Goal: Task Accomplishment & Management: Complete application form

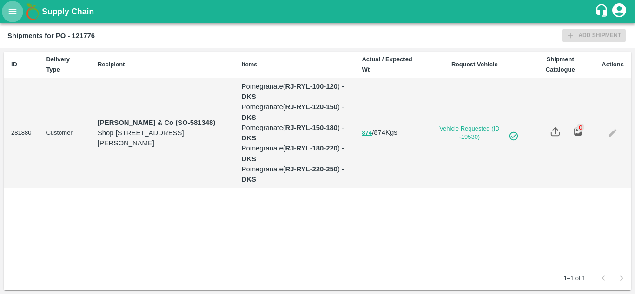
click at [10, 15] on icon "open drawer" at bounding box center [12, 12] width 10 height 10
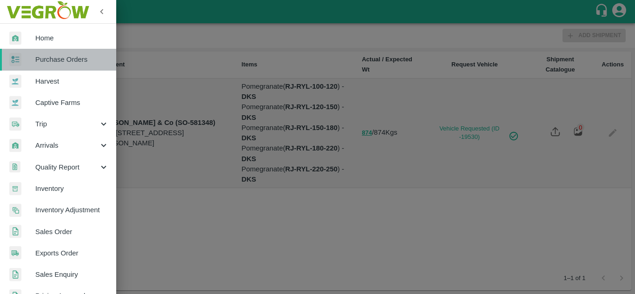
click at [61, 55] on span "Purchase Orders" at bounding box center [72, 59] width 74 height 10
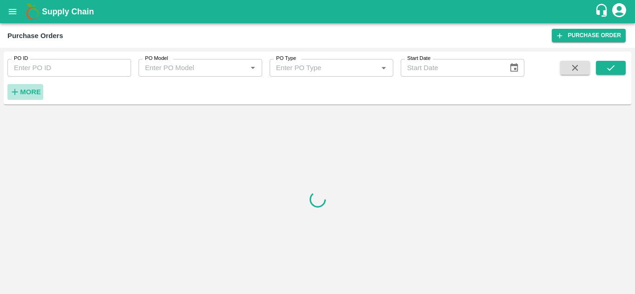
click at [26, 86] on button "More" at bounding box center [25, 92] width 36 height 16
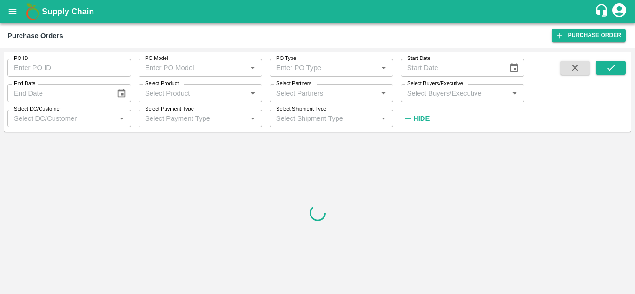
click at [416, 93] on input "Select Buyers/Executive" at bounding box center [455, 93] width 103 height 12
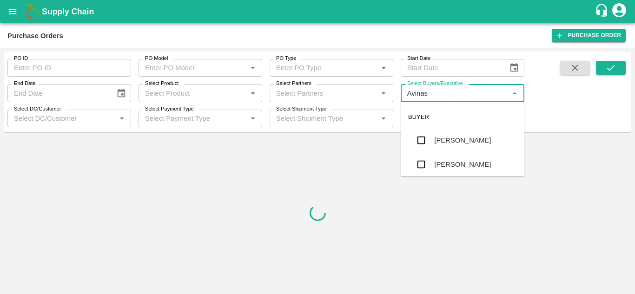
type input "Avinash"
click at [428, 168] on input "checkbox" at bounding box center [421, 164] width 19 height 19
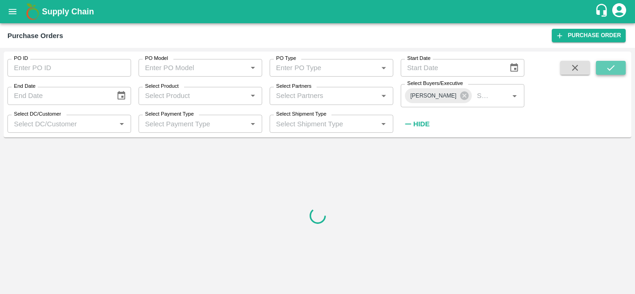
click at [613, 65] on icon "submit" at bounding box center [611, 68] width 10 height 10
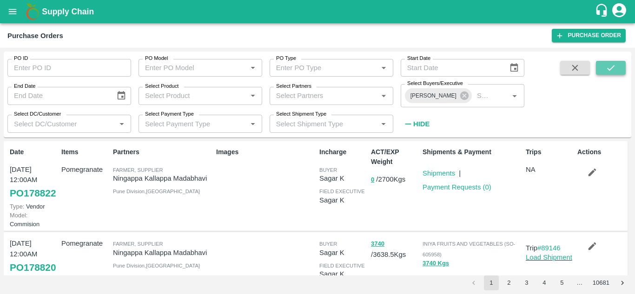
click at [618, 71] on button "submit" at bounding box center [611, 68] width 30 height 14
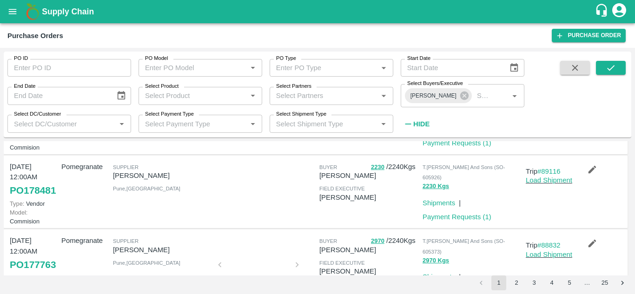
scroll to position [168, 0]
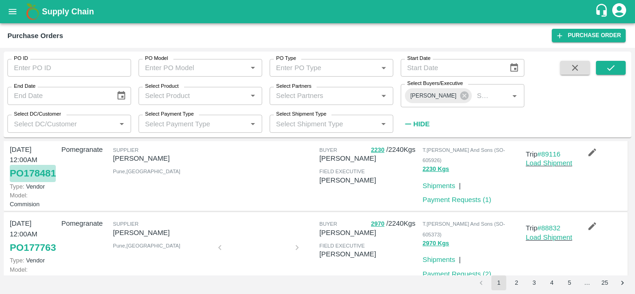
click at [25, 182] on link "PO 178481" at bounding box center [33, 173] width 46 height 17
click at [609, 64] on icon "submit" at bounding box center [611, 68] width 10 height 10
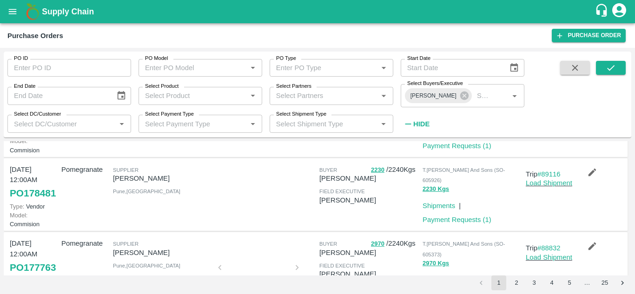
scroll to position [149, 0]
click at [31, 201] on link "PO 178481" at bounding box center [33, 192] width 46 height 17
click at [429, 223] on link "Payment Requests ( 1 )" at bounding box center [457, 218] width 69 height 7
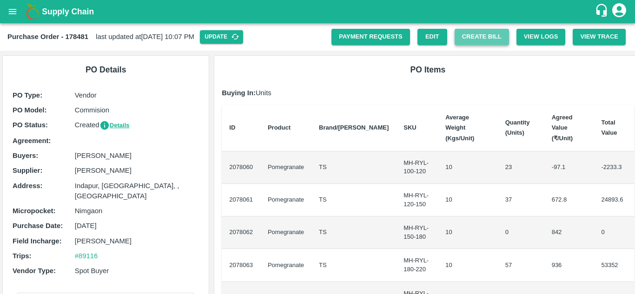
click at [473, 43] on button "Create Bill" at bounding box center [482, 37] width 54 height 16
click at [243, 32] on button "Update" at bounding box center [221, 36] width 43 height 13
click at [472, 37] on button "Create Bill" at bounding box center [482, 37] width 54 height 16
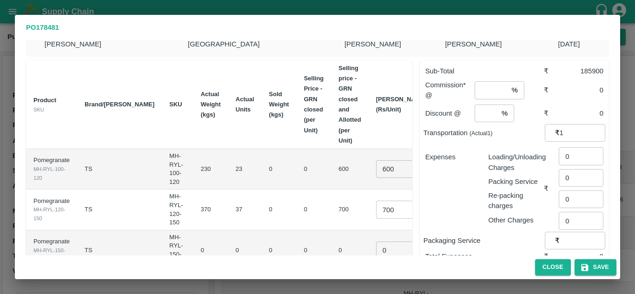
scroll to position [20, 0]
click at [376, 160] on input "600" at bounding box center [394, 169] width 37 height 18
type input "750"
click at [376, 201] on input "700" at bounding box center [394, 210] width 37 height 18
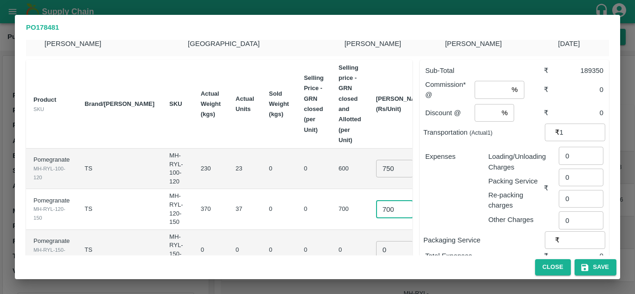
click at [376, 201] on input "700" at bounding box center [394, 210] width 37 height 18
type input "900"
click at [376, 241] on input "0" at bounding box center [394, 250] width 37 height 18
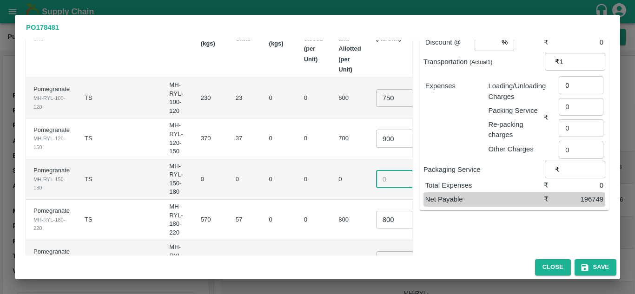
scroll to position [102, 0]
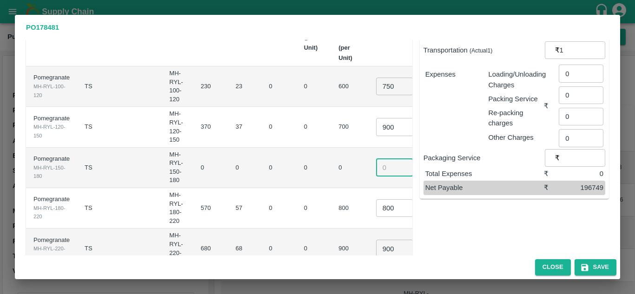
type input "0"
type input ".1"
click at [376, 200] on input "800" at bounding box center [394, 209] width 37 height 18
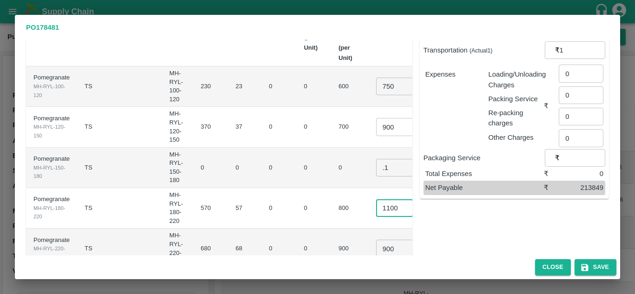
type input "1100"
click at [376, 240] on input "900" at bounding box center [394, 249] width 37 height 18
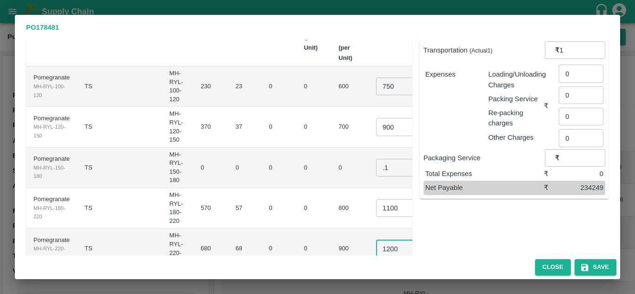
type input "1200"
click at [332, 229] on td "900" at bounding box center [349, 249] width 37 height 40
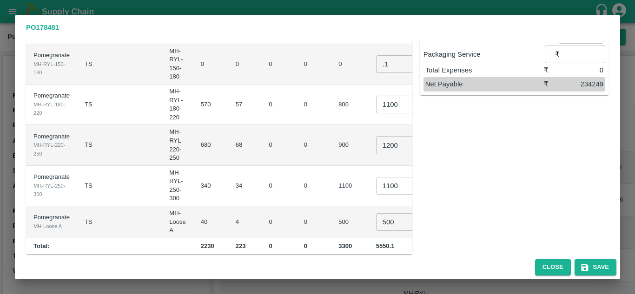
scroll to position [207, 0]
click at [376, 176] on input "1100" at bounding box center [394, 185] width 37 height 18
type input "1400"
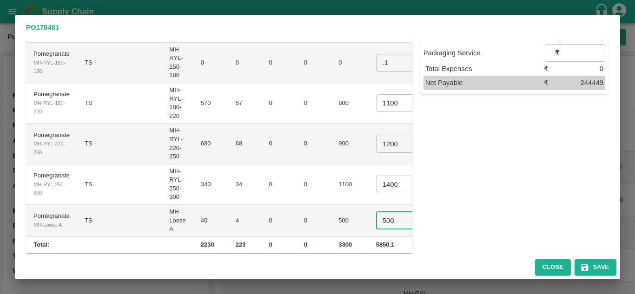
click at [376, 212] on input "500" at bounding box center [394, 221] width 37 height 18
type input "600"
click at [331, 208] on td "500" at bounding box center [349, 221] width 37 height 32
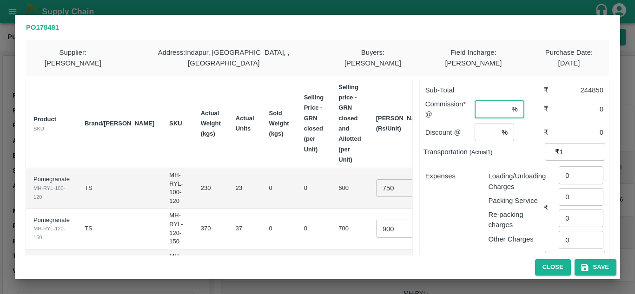
click at [489, 100] on input "number" at bounding box center [491, 109] width 33 height 18
type input "8"
click at [482, 124] on input "number" at bounding box center [486, 133] width 23 height 18
type input "2"
click at [574, 167] on input "0" at bounding box center [581, 176] width 45 height 18
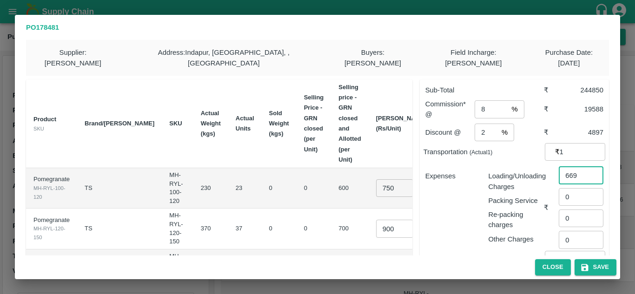
type input "669"
click at [441, 178] on div "Expenses" at bounding box center [449, 204] width 63 height 81
click at [574, 188] on input "0" at bounding box center [581, 197] width 45 height 18
click at [561, 143] on input "1" at bounding box center [583, 152] width 46 height 18
type input "21185"
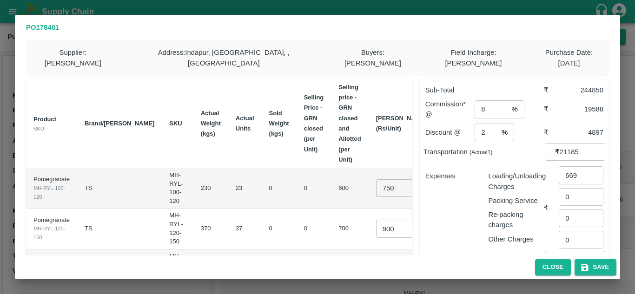
click at [458, 190] on div "Expenses" at bounding box center [449, 204] width 63 height 81
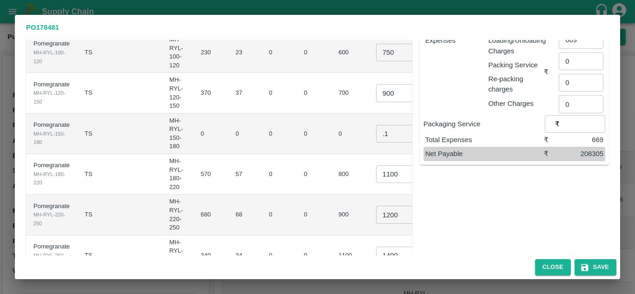
scroll to position [136, 0]
click at [605, 265] on button "Save" at bounding box center [596, 268] width 42 height 16
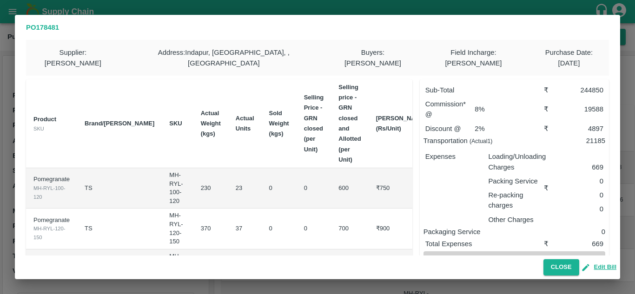
scroll to position [203, 0]
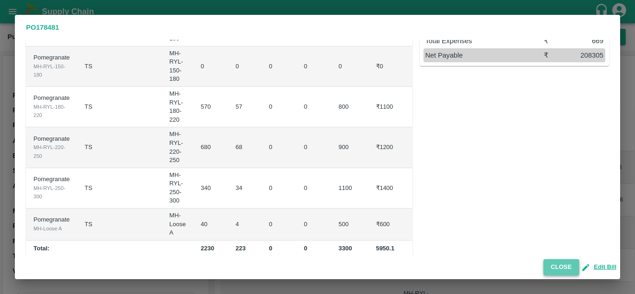
click at [551, 267] on button "Close" at bounding box center [562, 268] width 36 height 16
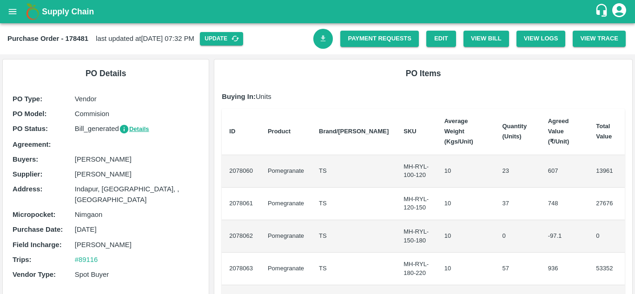
click at [327, 38] on link "Download Bill" at bounding box center [324, 39] width 20 height 20
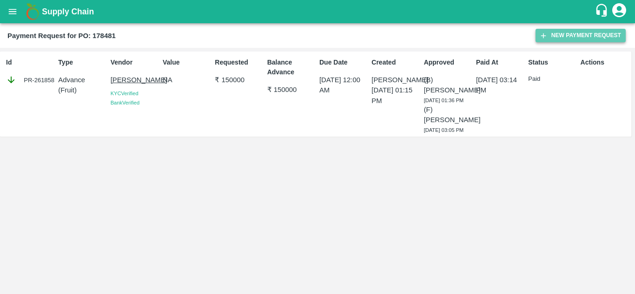
click at [589, 35] on button "New Payment Request" at bounding box center [581, 35] width 90 height 13
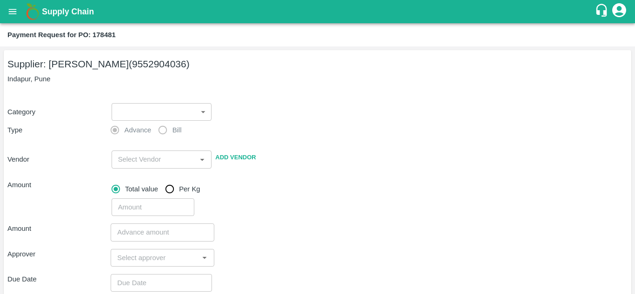
click at [155, 115] on body "Supply Chain Payment Request for PO: 178481 Supplier: SHIVAJI RAJARAM AVACHAR (…" at bounding box center [317, 147] width 635 height 294
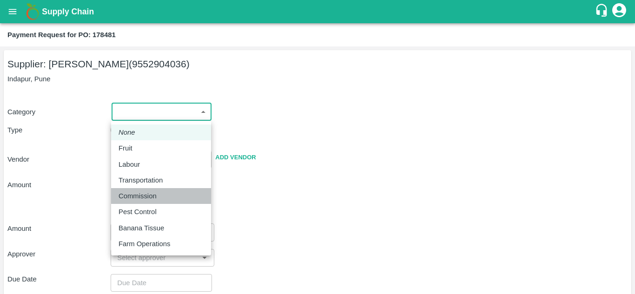
click at [142, 196] on p "Commission" at bounding box center [138, 196] width 38 height 10
type input "6"
radio input "false"
radio input "true"
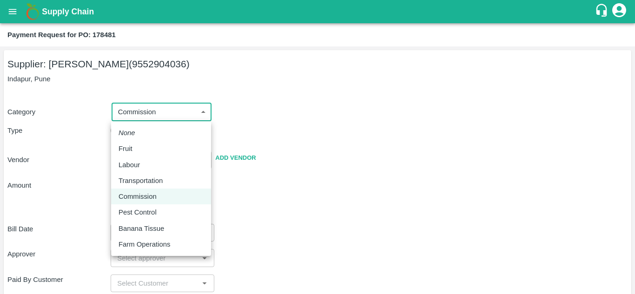
click at [181, 115] on body "Supply Chain Payment Request for PO: 178481 Supplier: SHIVAJI RAJARAM AVACHAR (…" at bounding box center [317, 147] width 635 height 294
click at [137, 150] on div "Fruit" at bounding box center [161, 149] width 85 height 10
type input "1"
radio input "true"
type input "SHIVAJI RAJARAM AVACHAR - 9552904036(Supplier)"
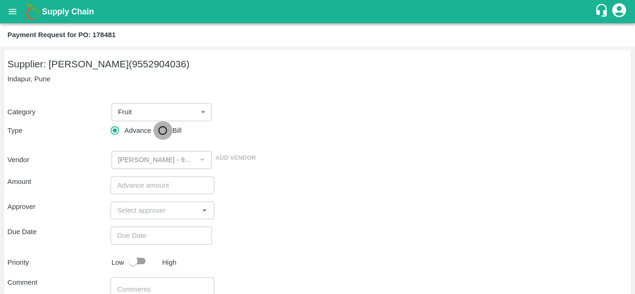
click at [161, 129] on input "Bill" at bounding box center [163, 130] width 19 height 19
radio input "true"
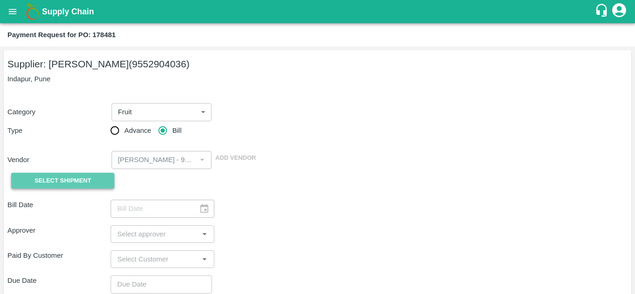
click at [81, 183] on span "Select Shipment" at bounding box center [62, 181] width 57 height 11
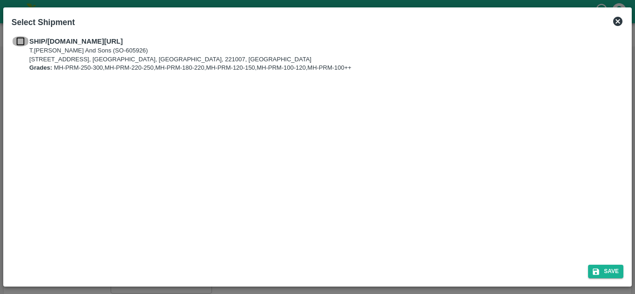
click at [22, 41] on input "checkbox" at bounding box center [21, 41] width 18 height 10
checkbox input "true"
click at [609, 271] on button "Save" at bounding box center [606, 271] width 35 height 13
type input "26/09/2025"
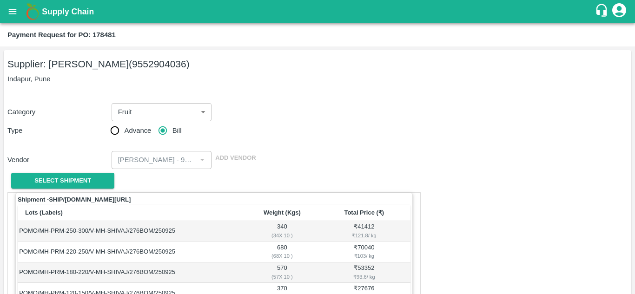
click at [153, 207] on th "Lots (Labels)" at bounding box center [132, 213] width 229 height 16
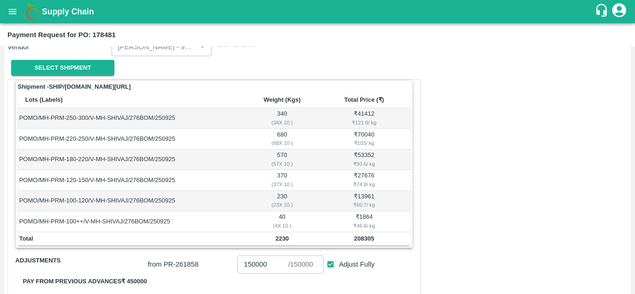
scroll to position [161, 0]
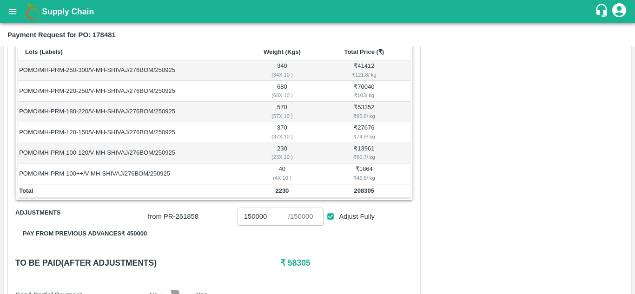
click at [153, 207] on div "from PR- 261858 150000 ​ / 150000 ​ Adjust Fully" at bounding box center [278, 214] width 269 height 21
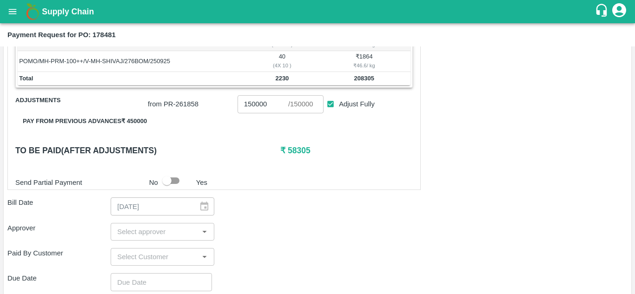
scroll to position [274, 0]
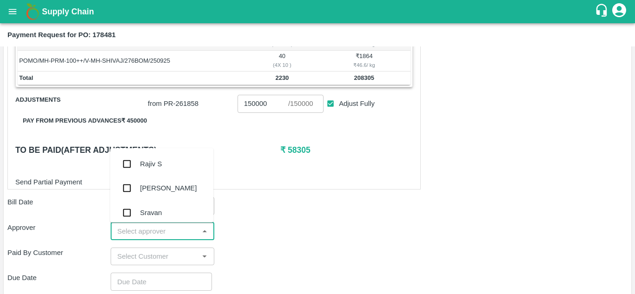
click at [133, 230] on input "input" at bounding box center [155, 232] width 82 height 12
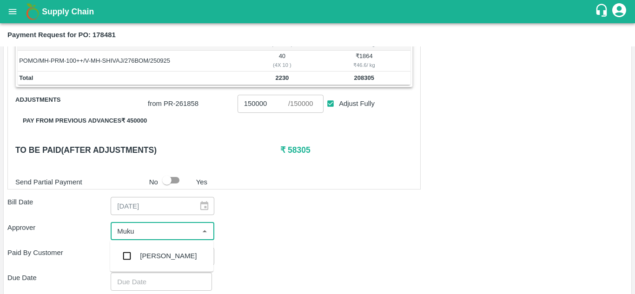
type input "Mukul"
click at [125, 259] on input "checkbox" at bounding box center [127, 256] width 19 height 19
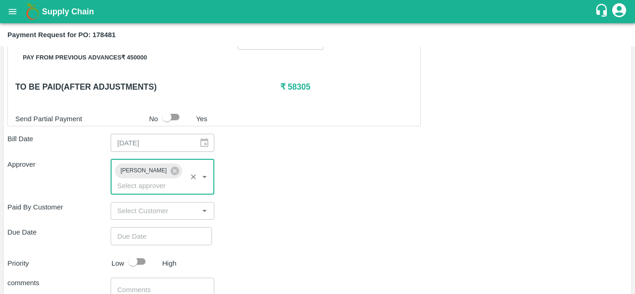
scroll to position [340, 0]
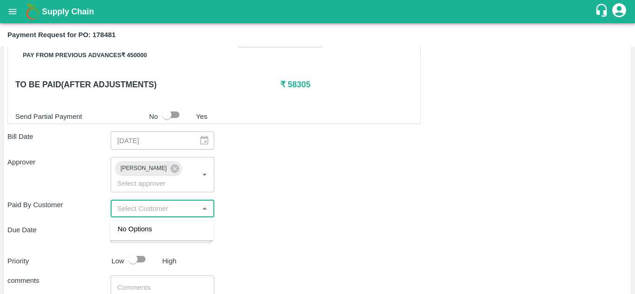
click at [120, 211] on input "input" at bounding box center [155, 209] width 82 height 12
click at [77, 236] on div "Due Date" at bounding box center [58, 234] width 103 height 18
type input "DD/MM/YYYY hh:mm aa"
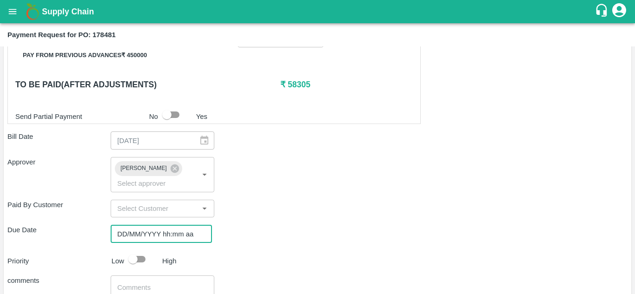
click at [123, 234] on input "DD/MM/YYYY hh:mm aa" at bounding box center [158, 234] width 95 height 18
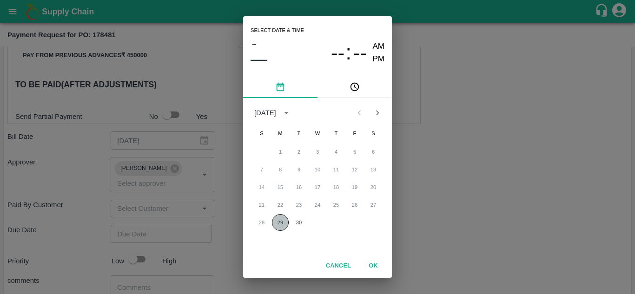
click at [279, 220] on button "29" at bounding box center [280, 222] width 17 height 17
type input "29/09/2025 12:00 AM"
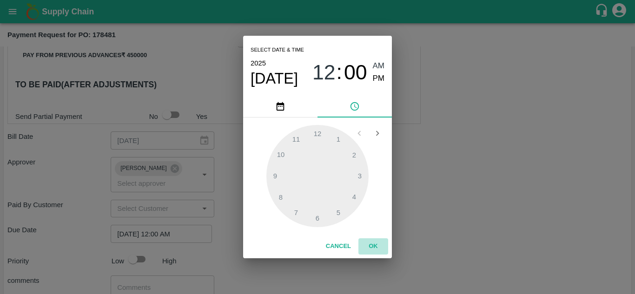
click at [374, 247] on button "OK" at bounding box center [374, 247] width 30 height 16
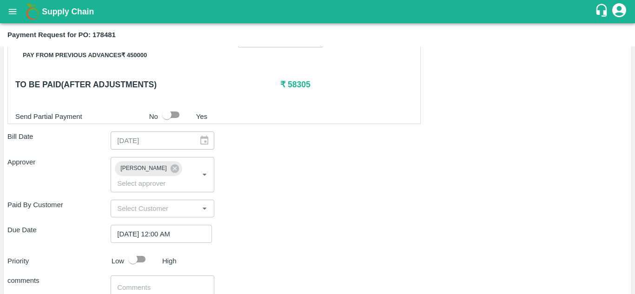
click at [310, 243] on div "Due Date 29/09/2025 12:00 AM ​" at bounding box center [317, 234] width 621 height 18
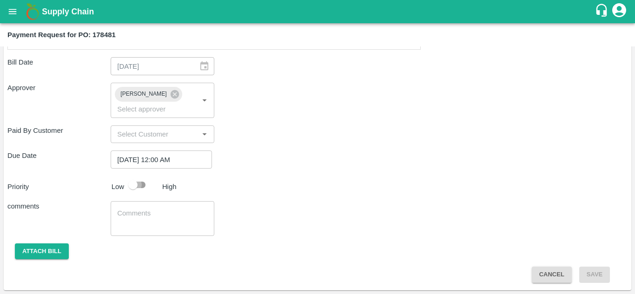
click at [137, 184] on input "checkbox" at bounding box center [133, 185] width 53 height 18
checkbox input "true"
click at [49, 249] on button "Attach bill" at bounding box center [42, 252] width 54 height 16
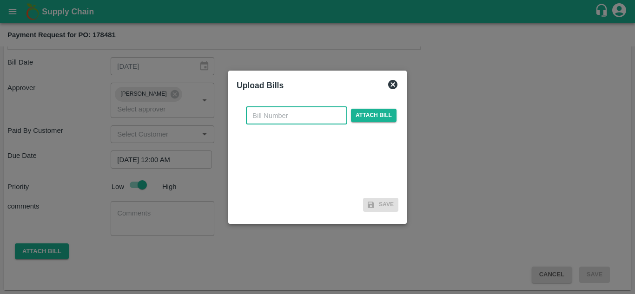
click at [283, 112] on input "text" at bounding box center [296, 116] width 101 height 18
type input "178481"
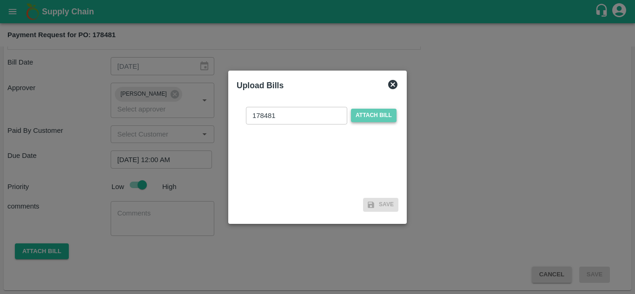
click at [363, 116] on span "Attach bill" at bounding box center [374, 115] width 46 height 13
click at [0, 0] on input "Attach bill" at bounding box center [0, 0] width 0 height 0
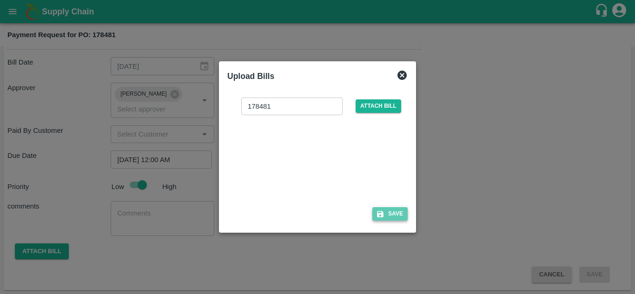
click at [389, 215] on button "Save" at bounding box center [390, 213] width 35 height 13
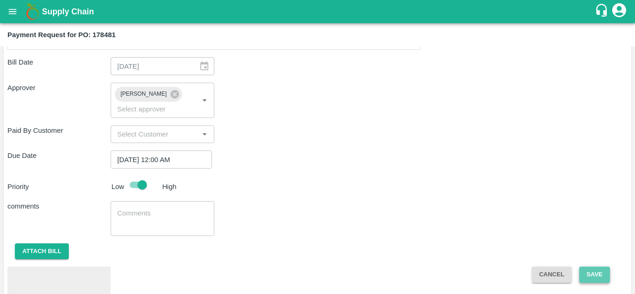
click at [591, 278] on button "Save" at bounding box center [595, 275] width 31 height 16
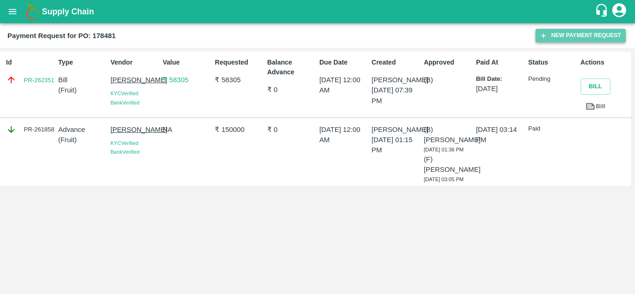
click at [570, 39] on button "New Payment Request" at bounding box center [581, 35] width 90 height 13
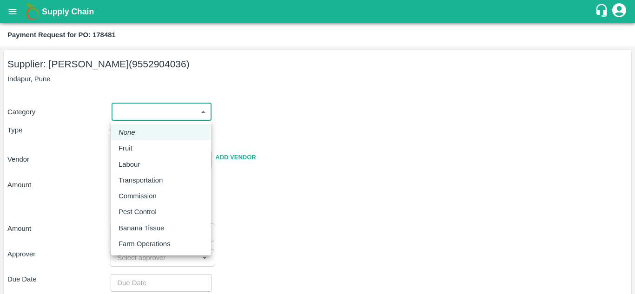
click at [177, 110] on body "Supply Chain Payment Request for PO: 178481 Supplier: SHIVAJI RAJARAM AVACHAR (…" at bounding box center [317, 147] width 635 height 294
click at [138, 193] on p "Commission" at bounding box center [138, 196] width 38 height 10
type input "6"
radio input "false"
radio input "true"
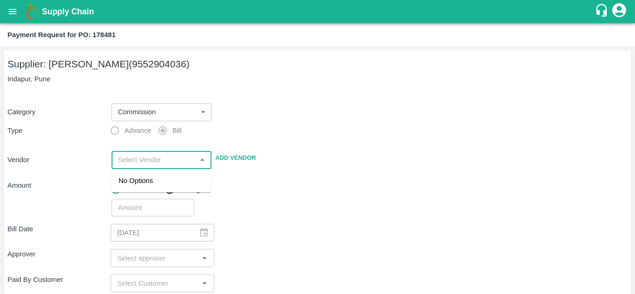
click at [139, 162] on input "input" at bounding box center [154, 160] width 80 height 12
type input "SGEN"
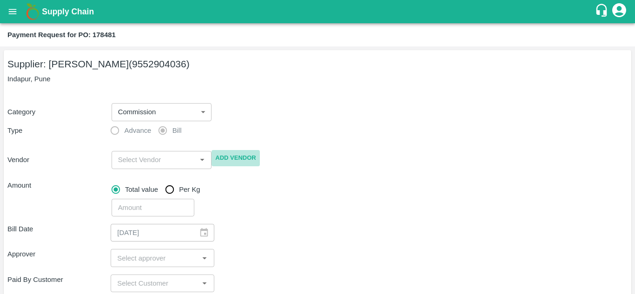
click at [234, 155] on button "Add Vendor" at bounding box center [236, 158] width 48 height 16
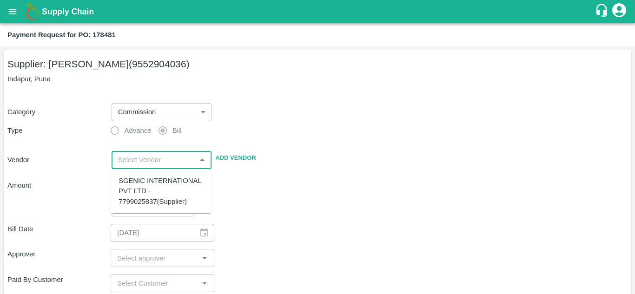
click at [168, 162] on input "input" at bounding box center [154, 160] width 80 height 12
click at [144, 200] on div "SGENIC INTERNATIONAL PVT LTD - 7799025837(Supplier)" at bounding box center [161, 191] width 85 height 31
type input "SGENIC INTERNATIONAL PVT LTD - 7799025837(Supplier)"
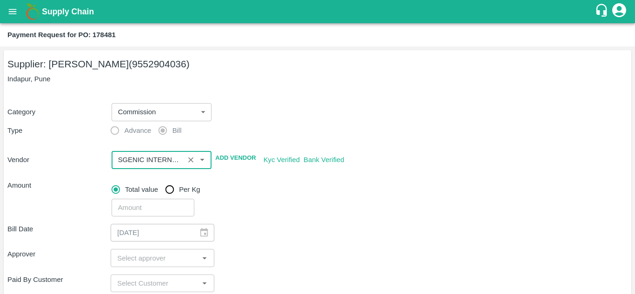
scroll to position [36, 0]
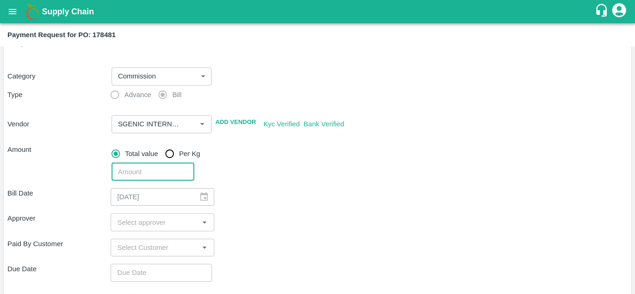
click at [135, 172] on input "number" at bounding box center [153, 172] width 83 height 18
type input "5700"
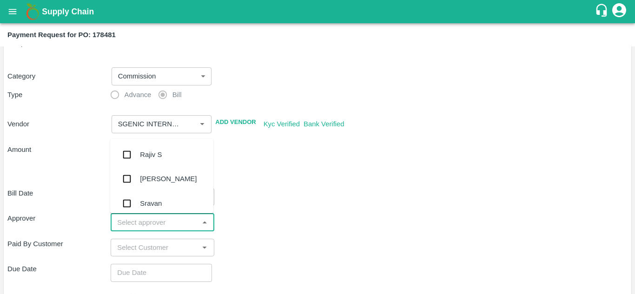
click at [121, 225] on input "input" at bounding box center [155, 222] width 82 height 12
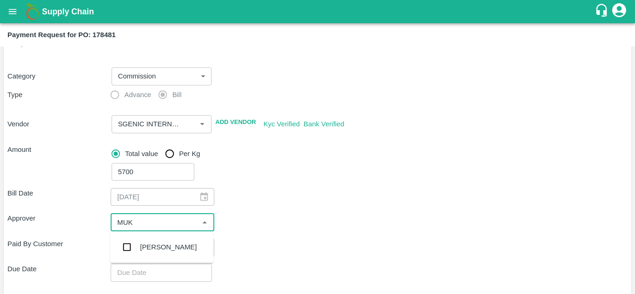
type input "MUKU"
click at [123, 244] on input "checkbox" at bounding box center [127, 247] width 19 height 19
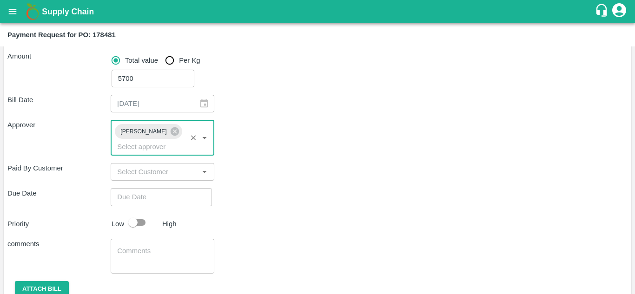
scroll to position [130, 0]
type input "DD/MM/YYYY hh:mm aa"
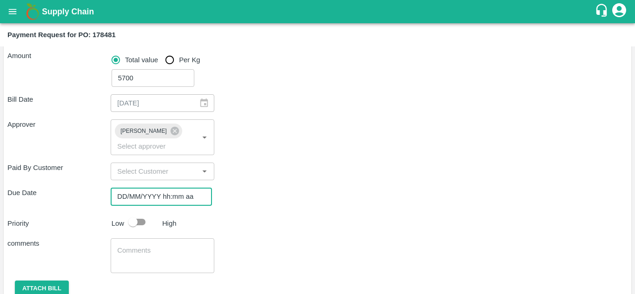
click at [120, 199] on input "DD/MM/YYYY hh:mm aa" at bounding box center [158, 197] width 95 height 18
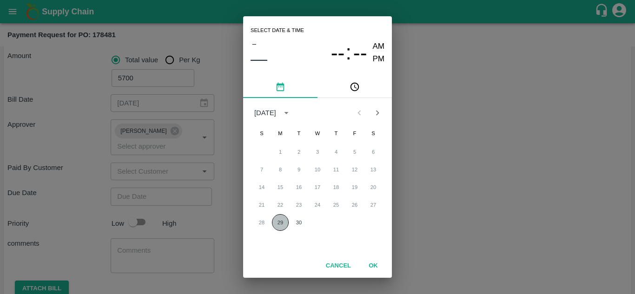
click at [287, 219] on button "29" at bounding box center [280, 222] width 17 height 17
type input "29/09/2025 12:00 AM"
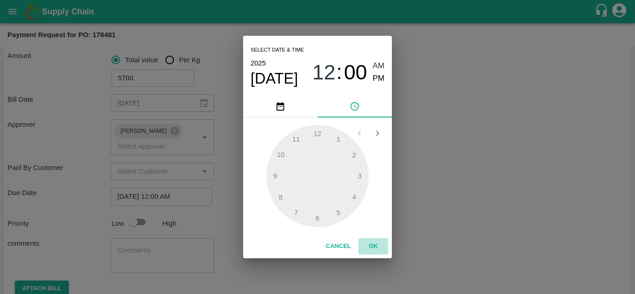
click at [368, 245] on button "OK" at bounding box center [374, 247] width 30 height 16
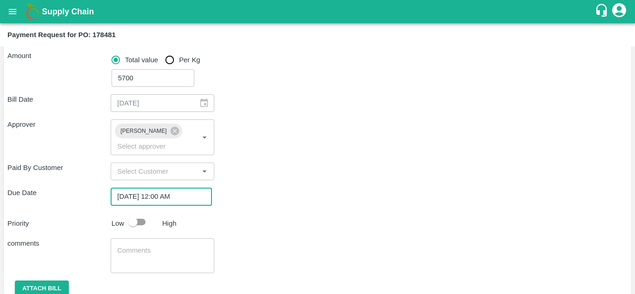
scroll to position [167, 0]
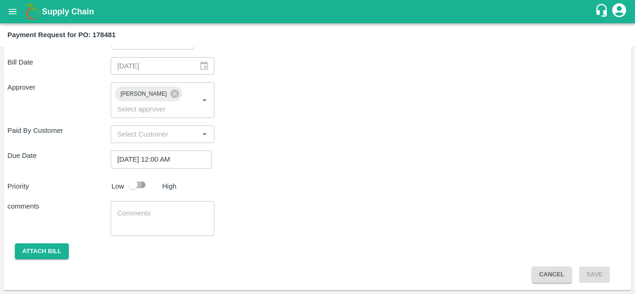
click at [134, 185] on input "checkbox" at bounding box center [133, 185] width 53 height 18
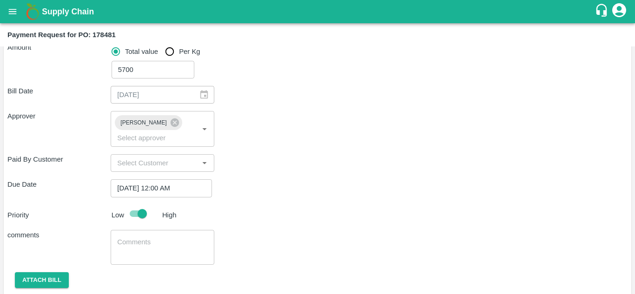
scroll to position [0, 0]
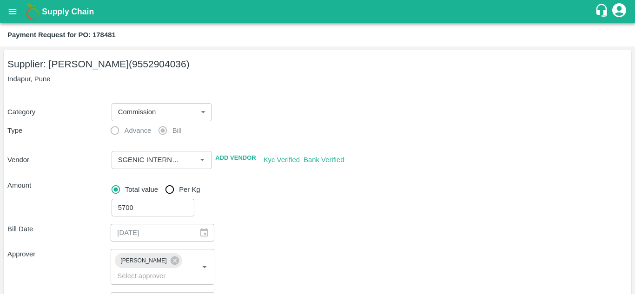
checkbox input "false"
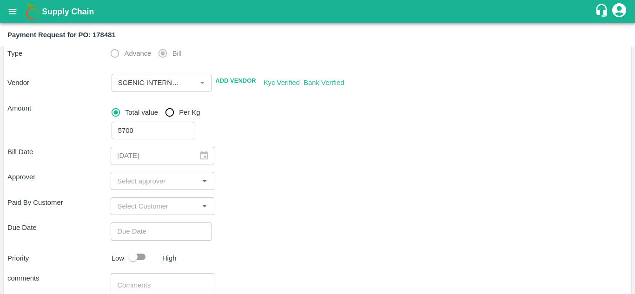
scroll to position [40, 0]
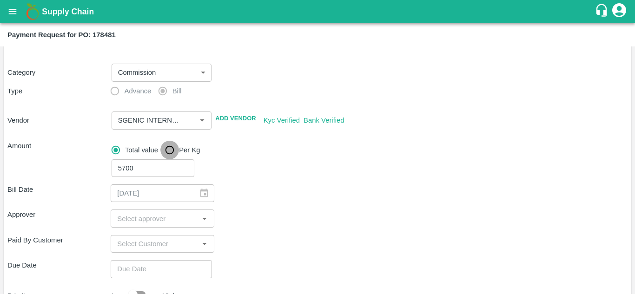
click at [166, 147] on input "Per Kg" at bounding box center [170, 150] width 19 height 19
radio input "true"
click at [116, 147] on input "Total value" at bounding box center [116, 150] width 19 height 19
radio input "true"
type input "5700"
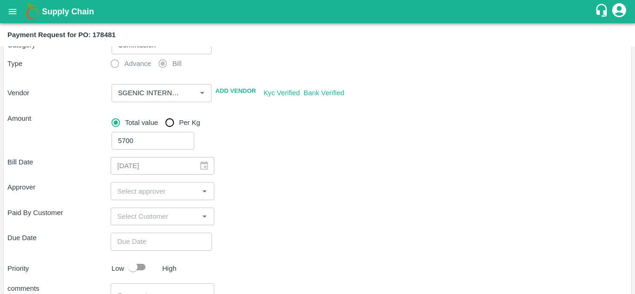
scroll to position [67, 0]
click at [148, 87] on div "​" at bounding box center [162, 94] width 100 height 18
click at [62, 125] on div "Amount" at bounding box center [56, 130] width 104 height 40
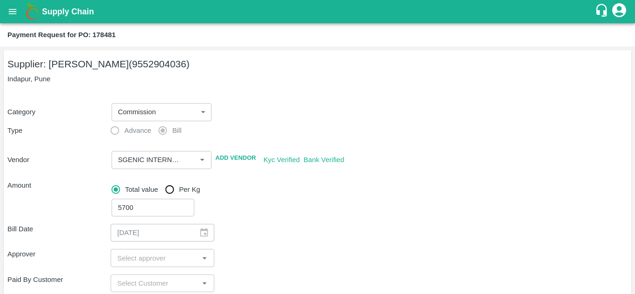
click at [48, 189] on p "Amount" at bounding box center [57, 186] width 100 height 10
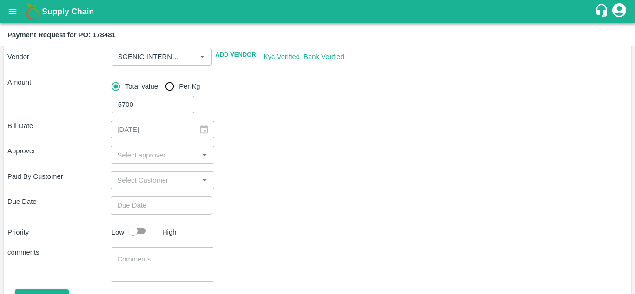
scroll to position [104, 0]
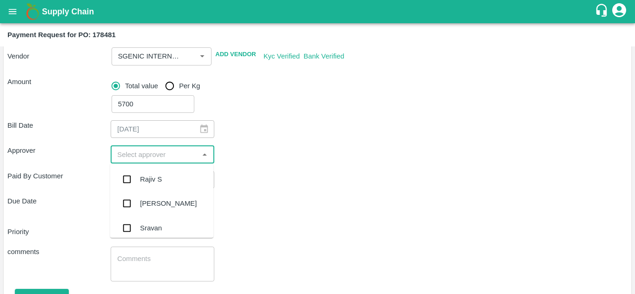
click at [134, 159] on input "input" at bounding box center [155, 154] width 82 height 12
type input "Mukul"
click at [127, 174] on input "checkbox" at bounding box center [127, 179] width 19 height 19
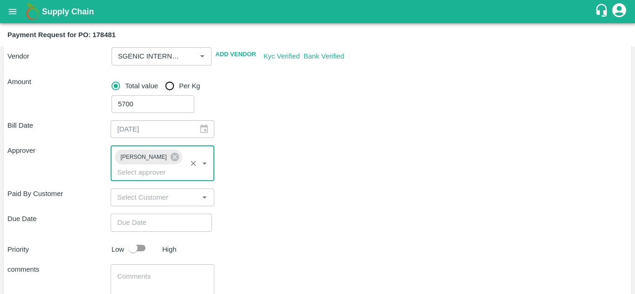
scroll to position [143, 0]
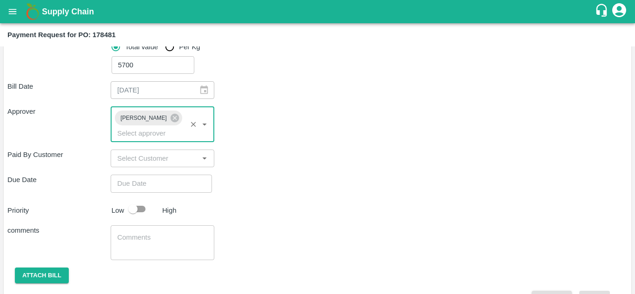
type input "DD/MM/YYYY hh:mm aa"
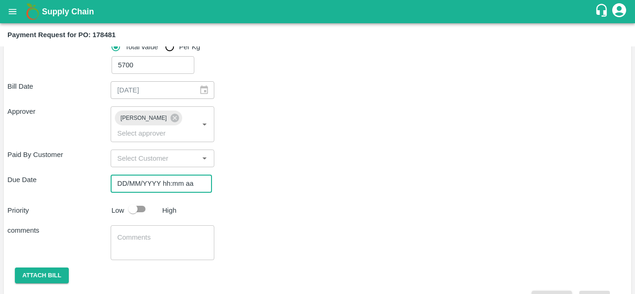
click at [125, 183] on input "DD/MM/YYYY hh:mm aa" at bounding box center [158, 184] width 95 height 18
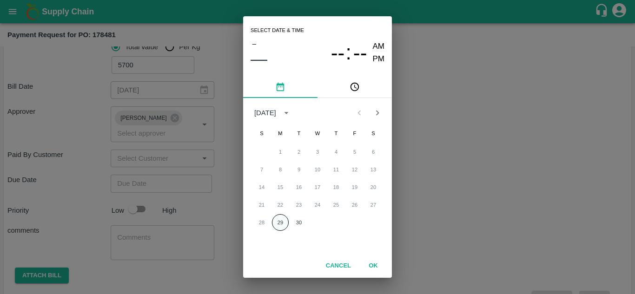
click at [277, 225] on button "29" at bounding box center [280, 222] width 17 height 17
type input "29/09/2025 12:00 AM"
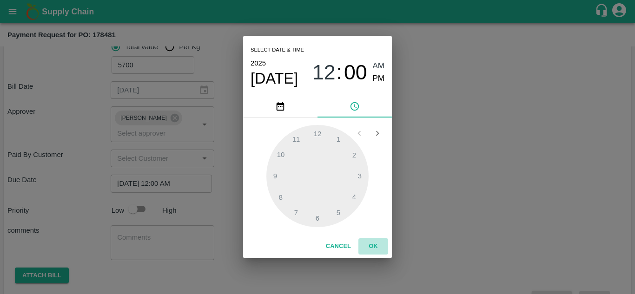
click at [369, 242] on button "OK" at bounding box center [374, 247] width 30 height 16
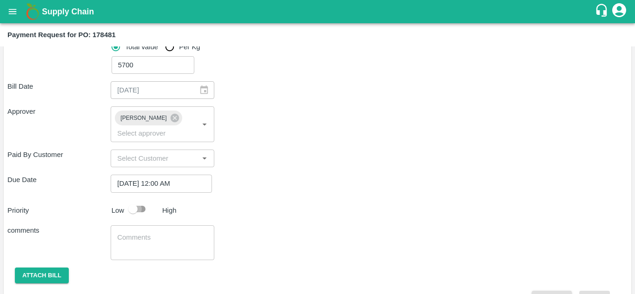
click at [130, 211] on input "checkbox" at bounding box center [133, 210] width 53 height 18
checkbox input "true"
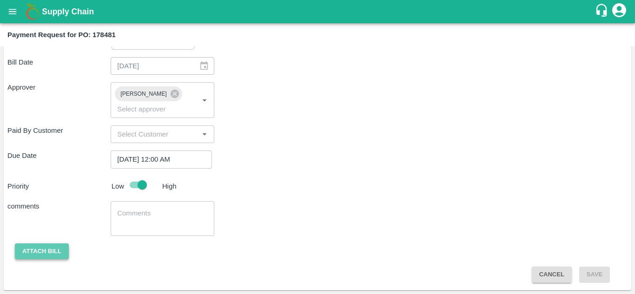
click at [39, 251] on button "Attach bill" at bounding box center [42, 252] width 54 height 16
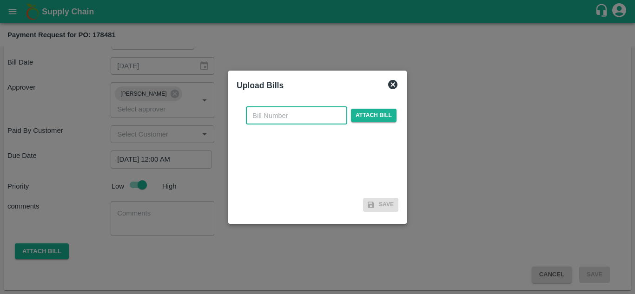
click at [271, 117] on input "text" at bounding box center [296, 116] width 101 height 18
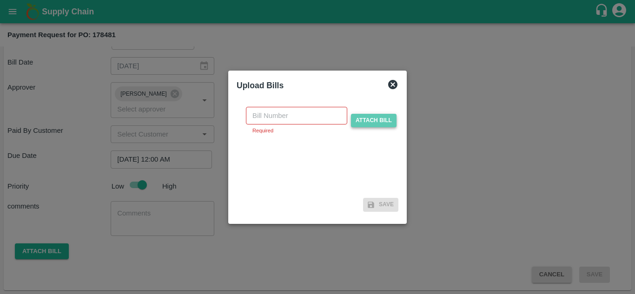
click at [377, 118] on span "Attach bill" at bounding box center [374, 120] width 46 height 13
click at [0, 0] on input "Attach bill" at bounding box center [0, 0] width 0 height 0
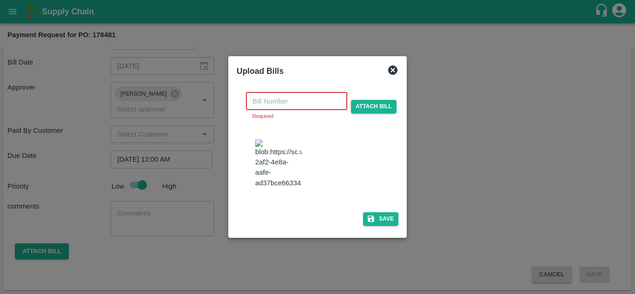
click at [268, 93] on input "text" at bounding box center [296, 102] width 101 height 18
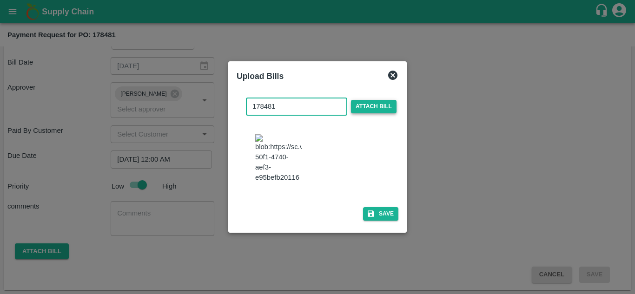
type input "178481"
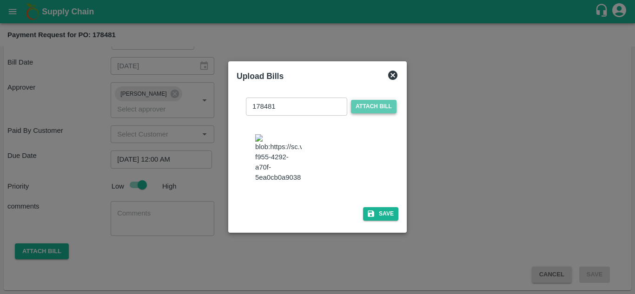
click at [363, 100] on span "Attach bill" at bounding box center [374, 106] width 46 height 13
click at [0, 0] on input "Attach bill" at bounding box center [0, 0] width 0 height 0
click at [385, 221] on button "Save" at bounding box center [380, 213] width 35 height 13
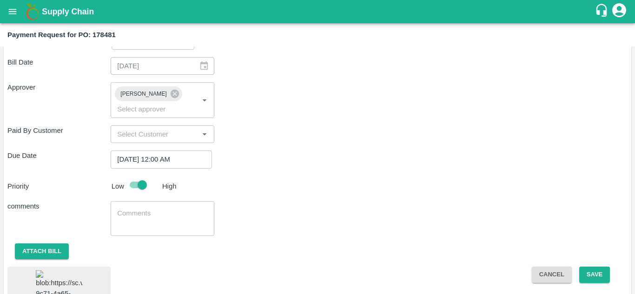
scroll to position [250, 0]
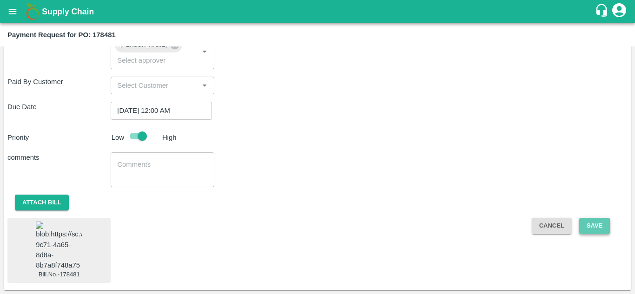
click at [595, 218] on button "Save" at bounding box center [595, 226] width 31 height 16
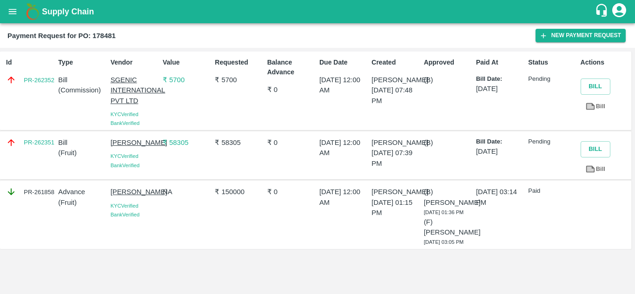
click at [247, 98] on div "Requested ₹ 5700" at bounding box center [237, 91] width 52 height 74
click at [3, 15] on button "open drawer" at bounding box center [12, 11] width 21 height 21
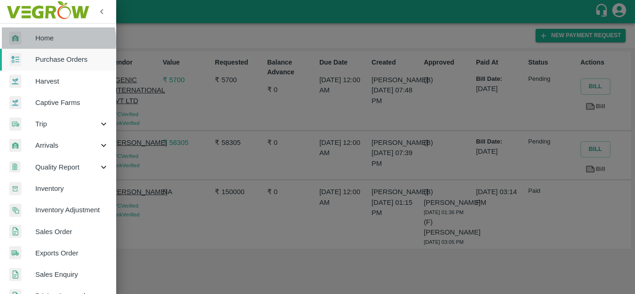
click at [40, 41] on span "Home" at bounding box center [72, 38] width 74 height 10
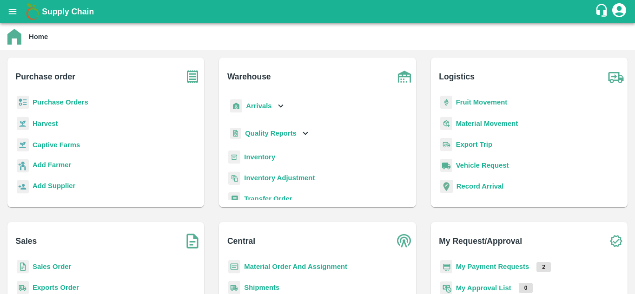
click at [489, 267] on b "My Payment Requests" at bounding box center [493, 266] width 74 height 7
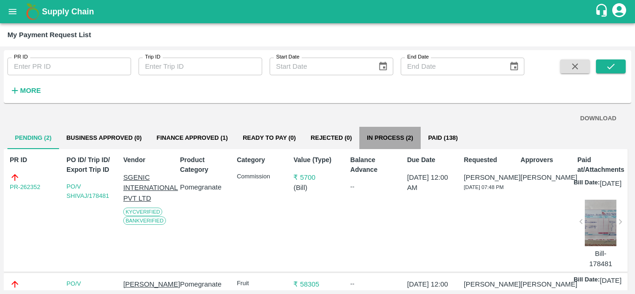
click at [403, 139] on button "In Process (2)" at bounding box center [390, 138] width 61 height 22
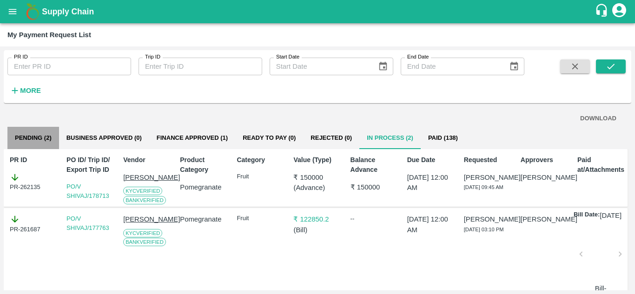
click at [31, 140] on button "Pending (2)" at bounding box center [33, 138] width 52 height 22
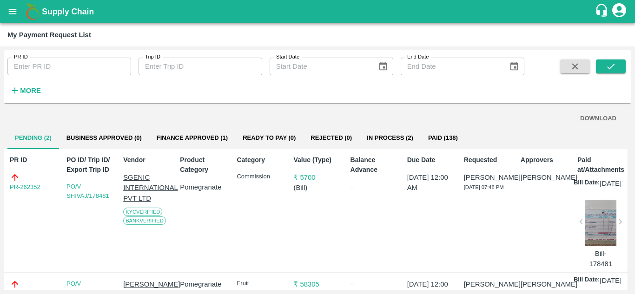
click at [592, 245] on div at bounding box center [601, 223] width 32 height 47
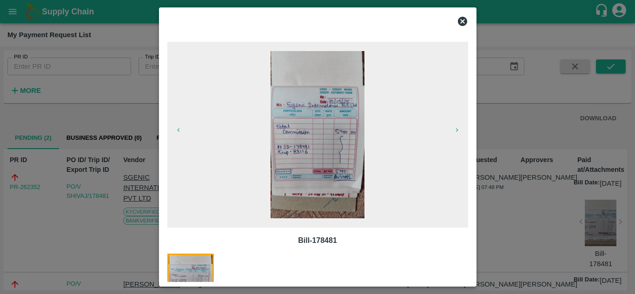
click at [461, 22] on icon at bounding box center [462, 21] width 11 height 11
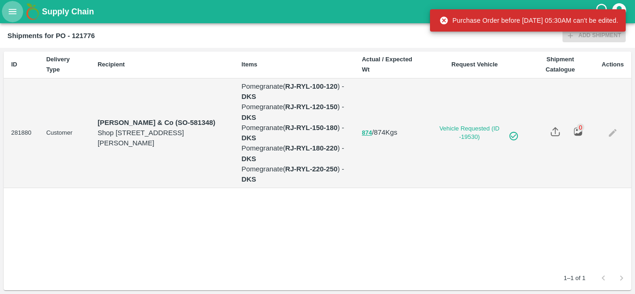
click at [10, 11] on icon "open drawer" at bounding box center [12, 12] width 10 height 10
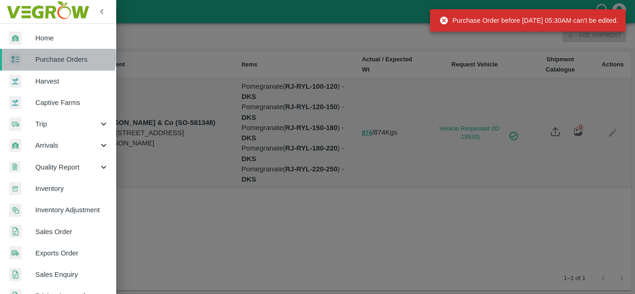
click at [49, 57] on span "Purchase Orders" at bounding box center [72, 59] width 74 height 10
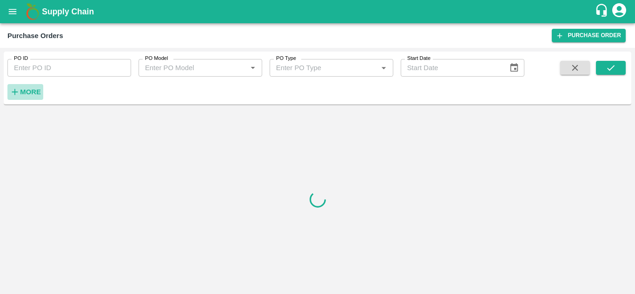
click at [36, 94] on strong "More" at bounding box center [30, 91] width 21 height 7
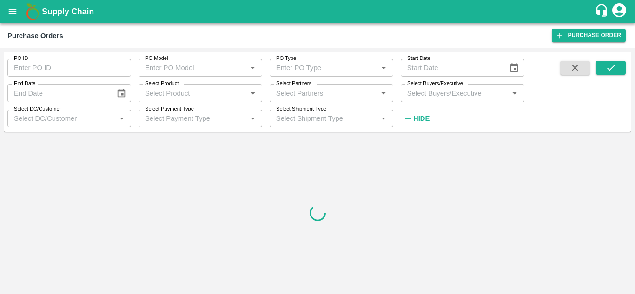
click at [422, 97] on input "Select Buyers/Executive" at bounding box center [455, 93] width 103 height 12
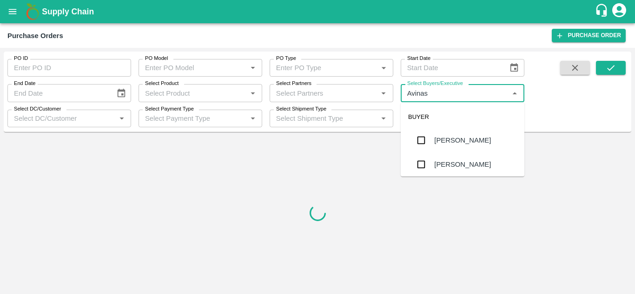
type input "Avinash"
click at [425, 160] on input "checkbox" at bounding box center [421, 164] width 19 height 19
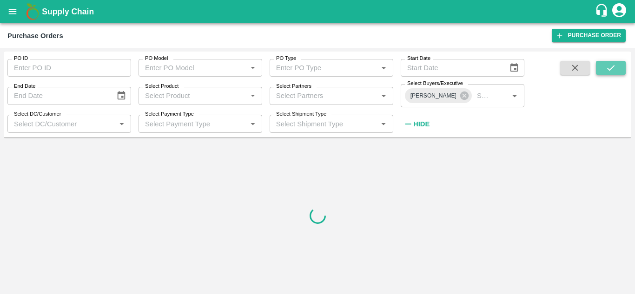
click at [615, 65] on icon "submit" at bounding box center [611, 68] width 10 height 10
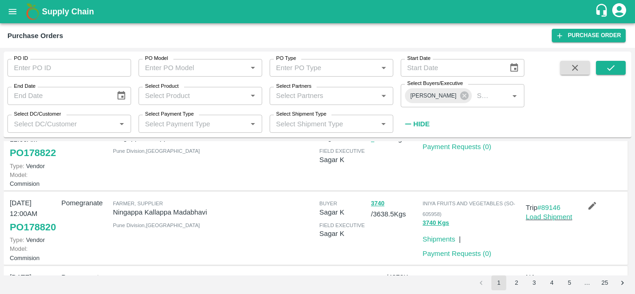
scroll to position [41, 0]
click at [603, 68] on button "submit" at bounding box center [611, 68] width 30 height 14
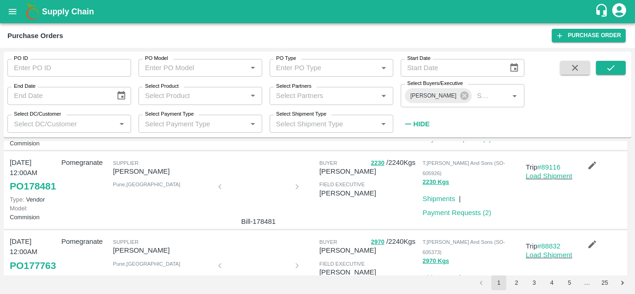
scroll to position [156, 0]
